Goal: Task Accomplishment & Management: Complete application form

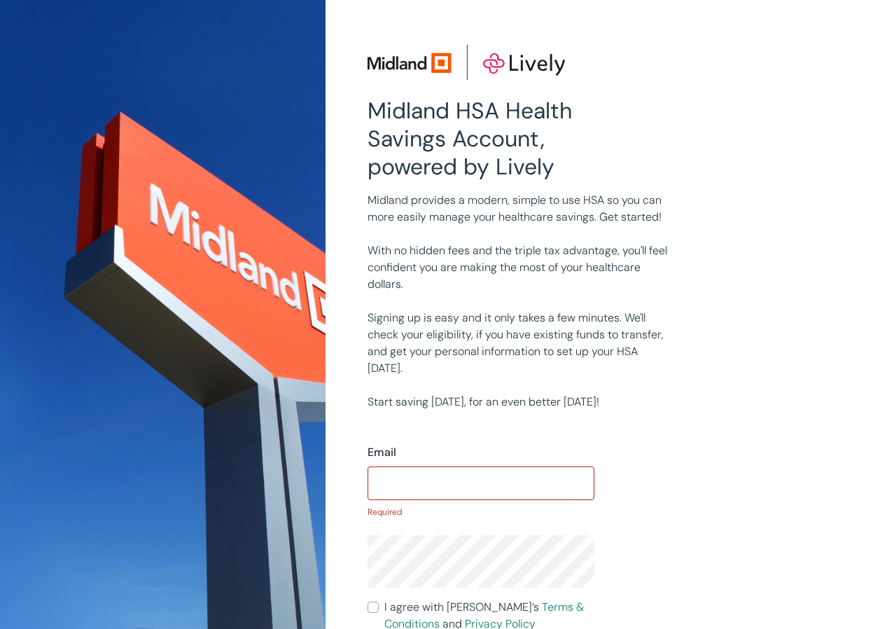
drag, startPoint x: 368, startPoint y: 200, endPoint x: 715, endPoint y: 162, distance: 349.2
click at [715, 162] on div "Midland HSA Health Savings Account, powered by Lively Midland provides a modern…" at bounding box center [602, 411] width 487 height 732
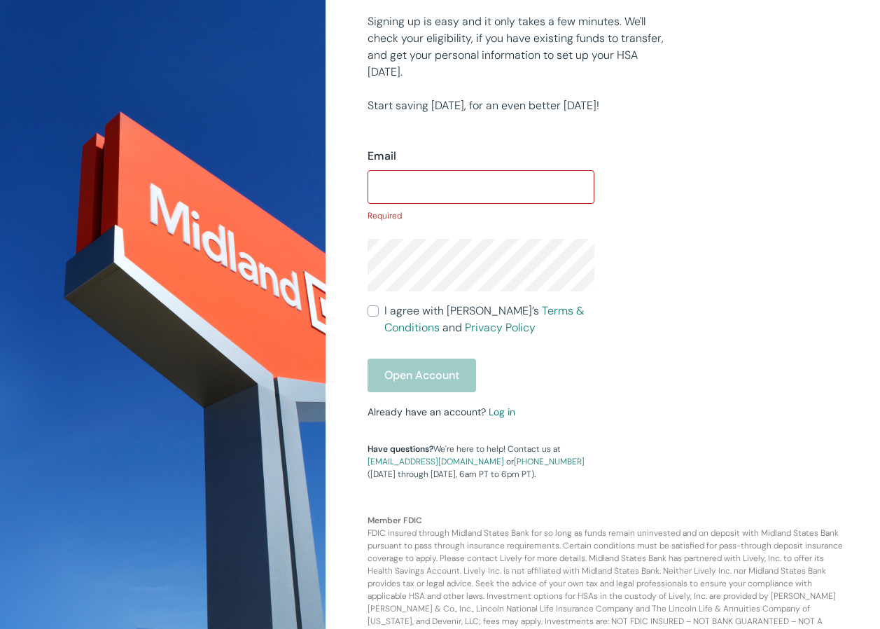
scroll to position [300, 0]
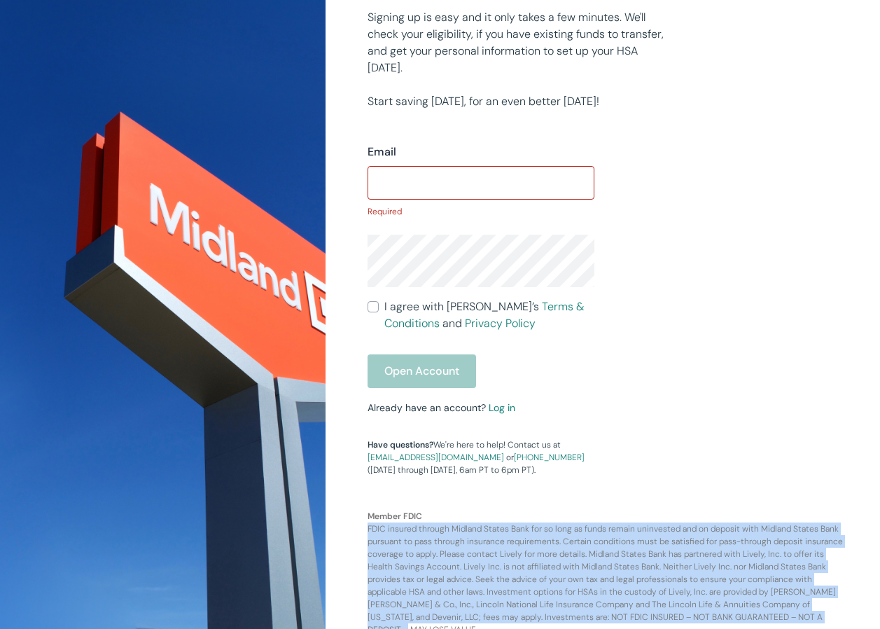
drag, startPoint x: 816, startPoint y: 601, endPoint x: 370, endPoint y: 517, distance: 453.8
click at [370, 517] on p "Member FDIC FDIC insured through Midland States Bank for so long as funds remai…" at bounding box center [602, 556] width 487 height 160
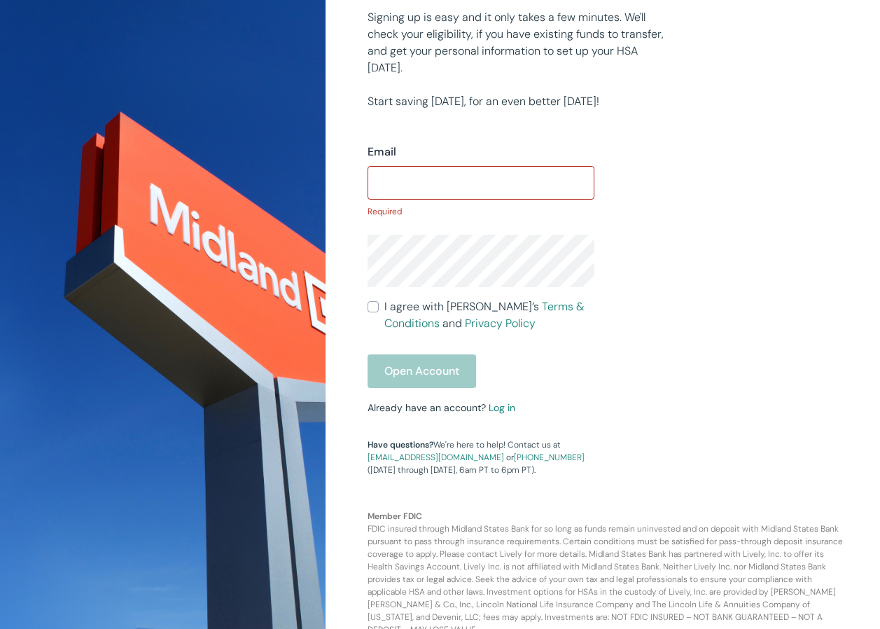
click at [666, 485] on p "Member FDIC FDIC insured through Midland States Bank for so long as funds remai…" at bounding box center [602, 556] width 487 height 160
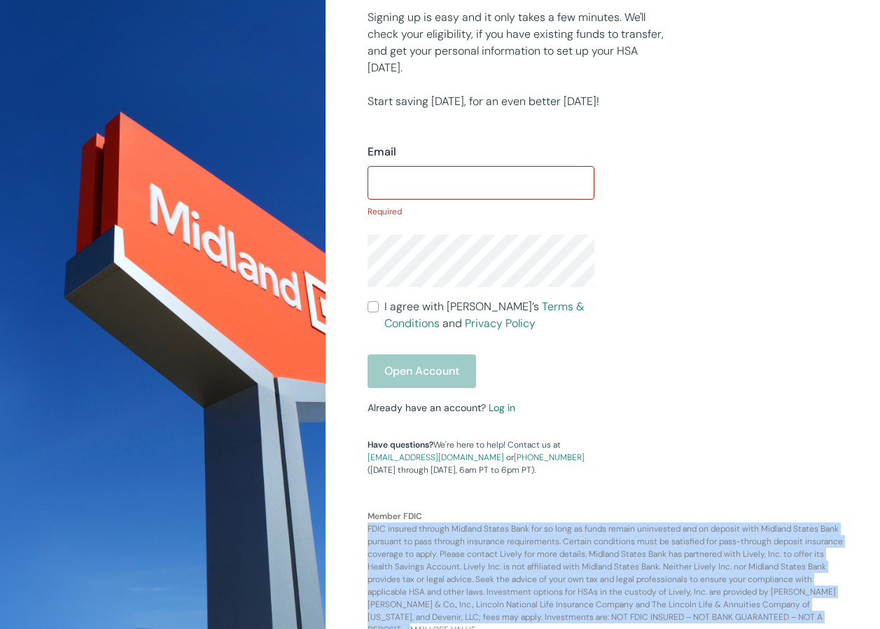
drag, startPoint x: 368, startPoint y: 521, endPoint x: 841, endPoint y: 601, distance: 479.9
click at [841, 601] on p "Member FDIC FDIC insured through Midland States Bank for so long as funds remai…" at bounding box center [602, 556] width 487 height 160
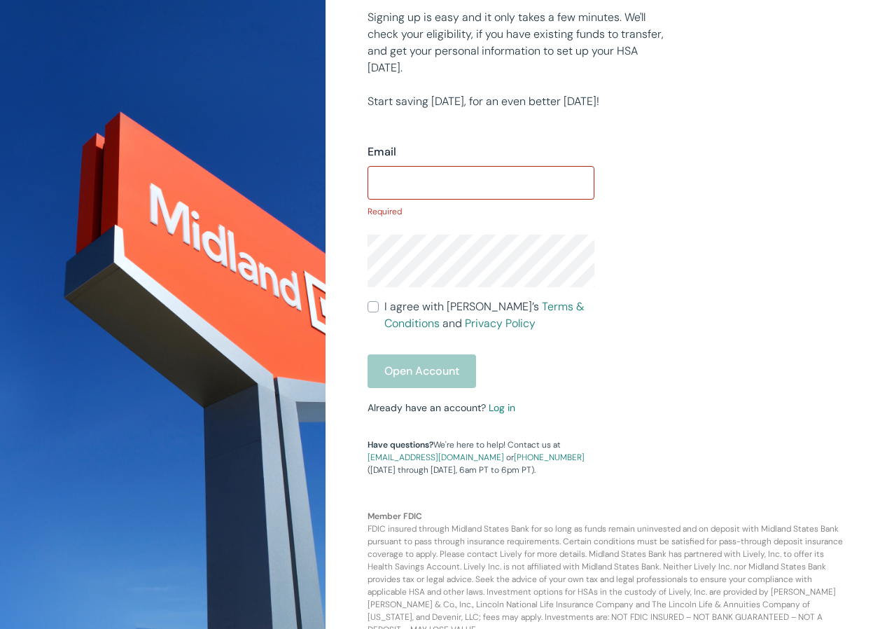
click at [676, 480] on p "Member FDIC FDIC insured through Midland States Bank for so long as funds remai…" at bounding box center [602, 556] width 487 height 160
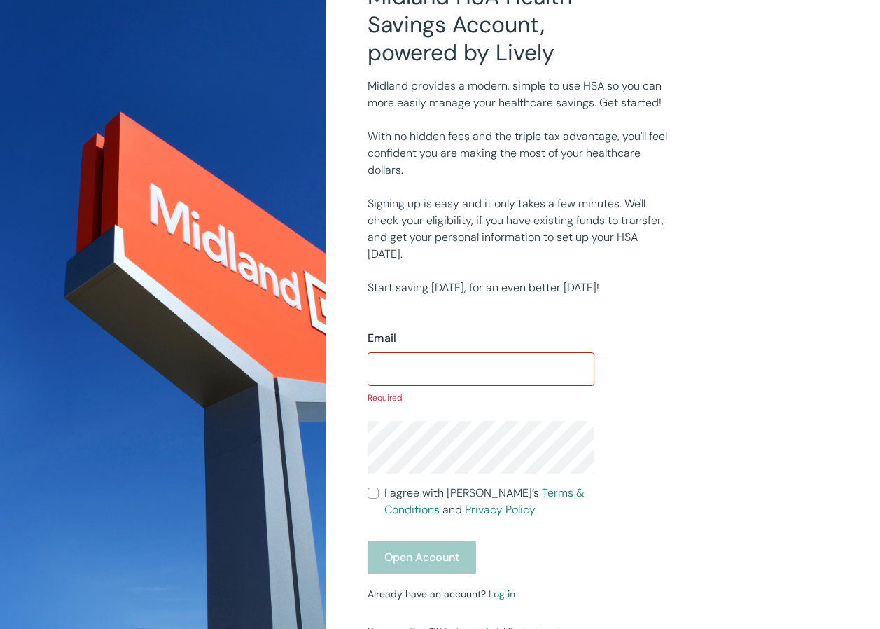
scroll to position [0, 0]
